Goal: Check status: Check status

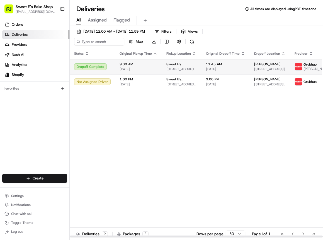
click at [84, 68] on div "Dropoff Complete" at bounding box center [92, 66] width 37 height 7
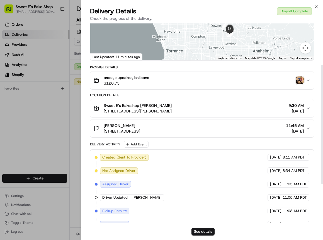
scroll to position [69, 0]
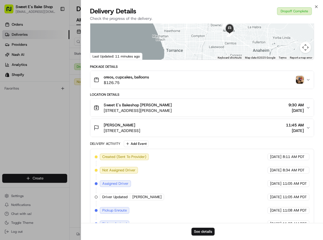
click at [300, 81] on img "button" at bounding box center [300, 80] width 8 height 8
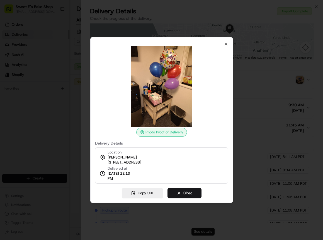
click at [170, 105] on img at bounding box center [162, 86] width 80 height 80
click at [189, 192] on button "Close" at bounding box center [185, 193] width 34 height 10
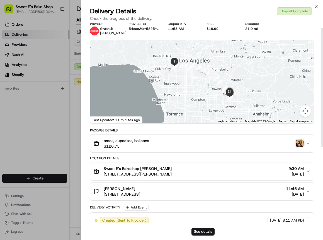
scroll to position [0, 0]
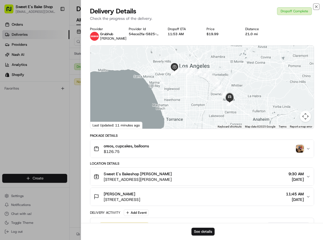
click at [318, 7] on icon "button" at bounding box center [316, 6] width 4 height 4
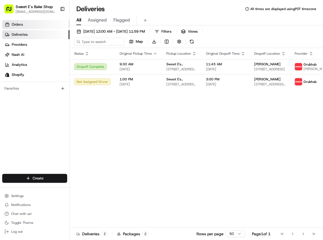
click at [22, 26] on span "Orders" at bounding box center [17, 24] width 11 height 5
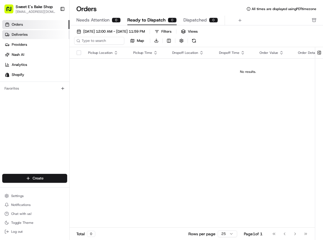
click at [16, 34] on span "Deliveries" at bounding box center [20, 34] width 16 height 5
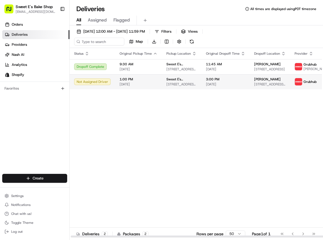
scroll to position [0, 5]
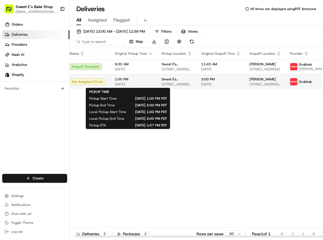
click at [117, 81] on span "1:00 PM" at bounding box center [134, 79] width 38 height 4
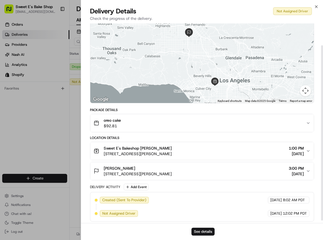
scroll to position [28, 0]
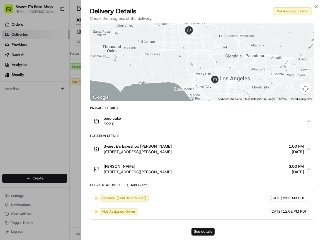
click at [307, 170] on icon "button" at bounding box center [308, 169] width 4 height 4
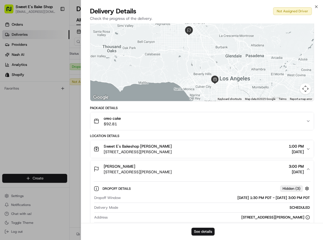
click at [310, 149] on icon "button" at bounding box center [308, 149] width 4 height 4
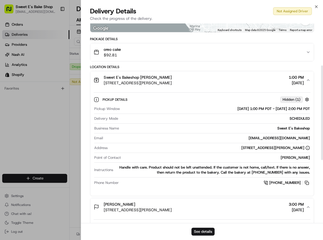
scroll to position [97, 0]
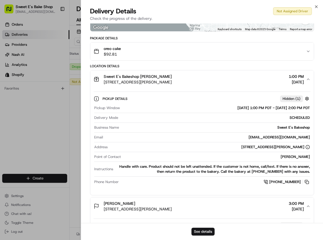
click at [308, 52] on icon "button" at bounding box center [308, 51] width 4 height 4
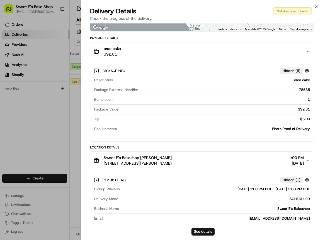
click at [308, 52] on icon "button" at bounding box center [308, 51] width 4 height 4
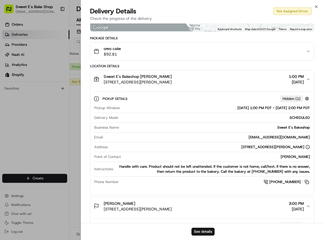
scroll to position [101, 0]
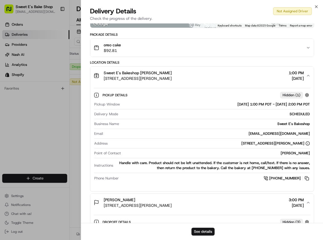
click at [309, 47] on icon "button" at bounding box center [308, 47] width 4 height 4
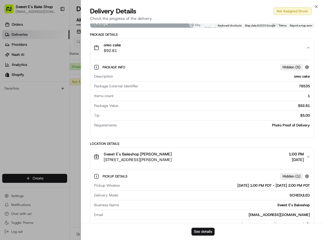
click at [308, 47] on icon "button" at bounding box center [308, 47] width 2 height 1
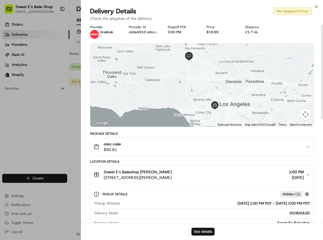
scroll to position [0, 0]
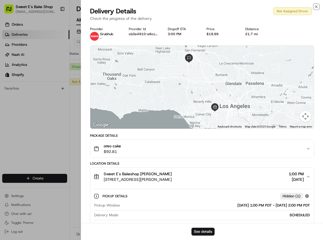
click at [317, 7] on icon "button" at bounding box center [316, 6] width 4 height 4
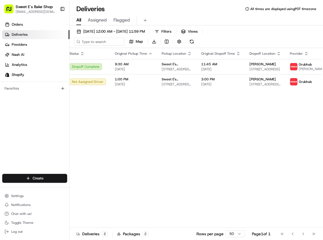
click at [99, 20] on span "Assigned" at bounding box center [97, 20] width 19 height 7
